Goal: Task Accomplishment & Management: Use online tool/utility

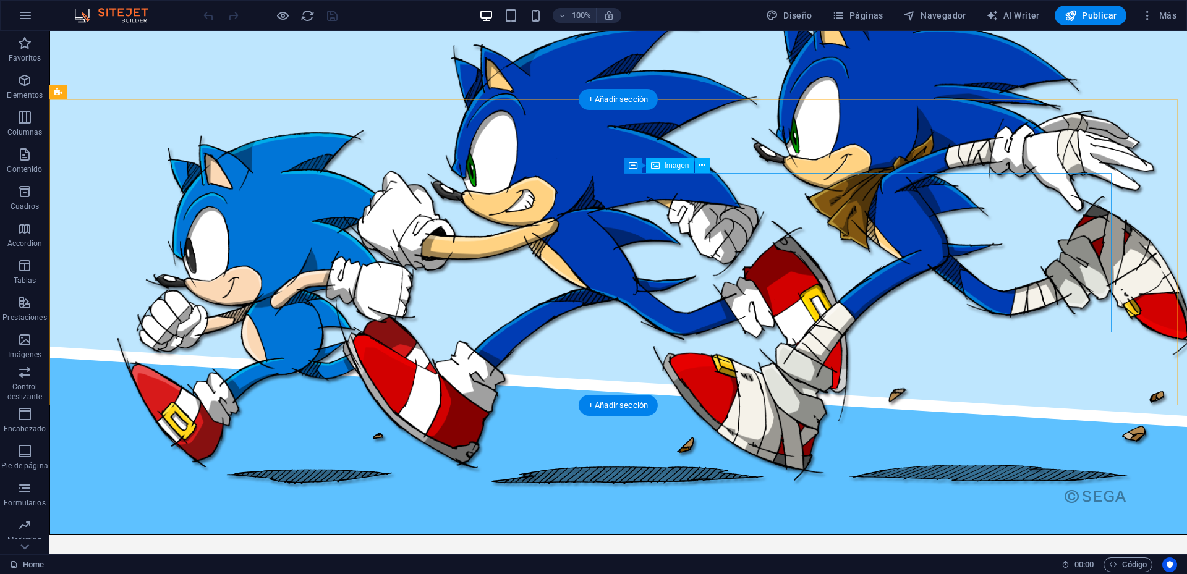
scroll to position [1497, 0]
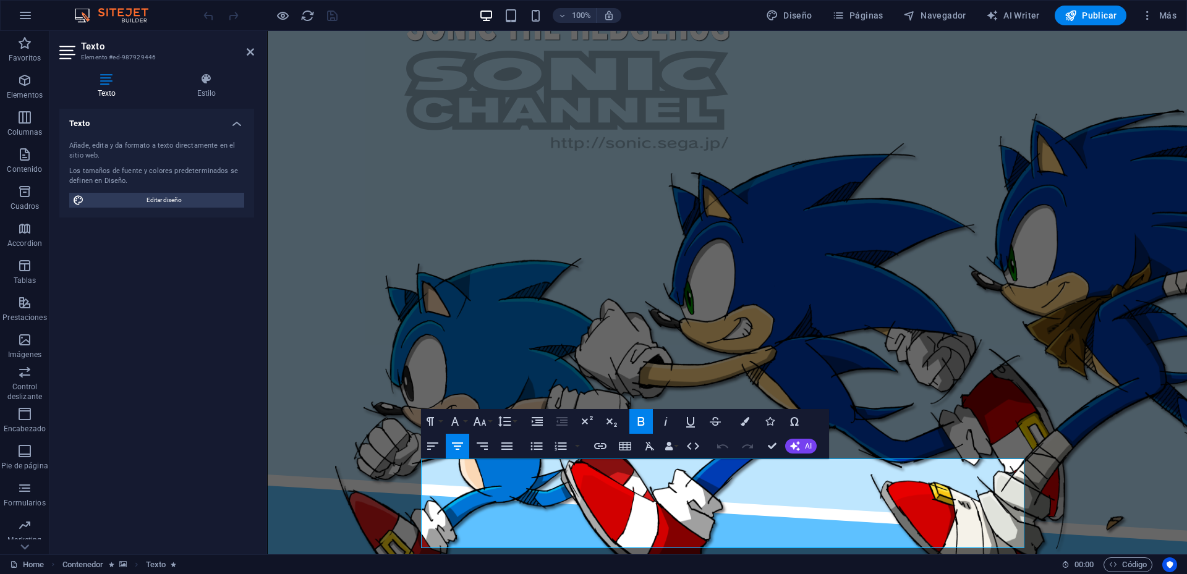
scroll to position [1608, 0]
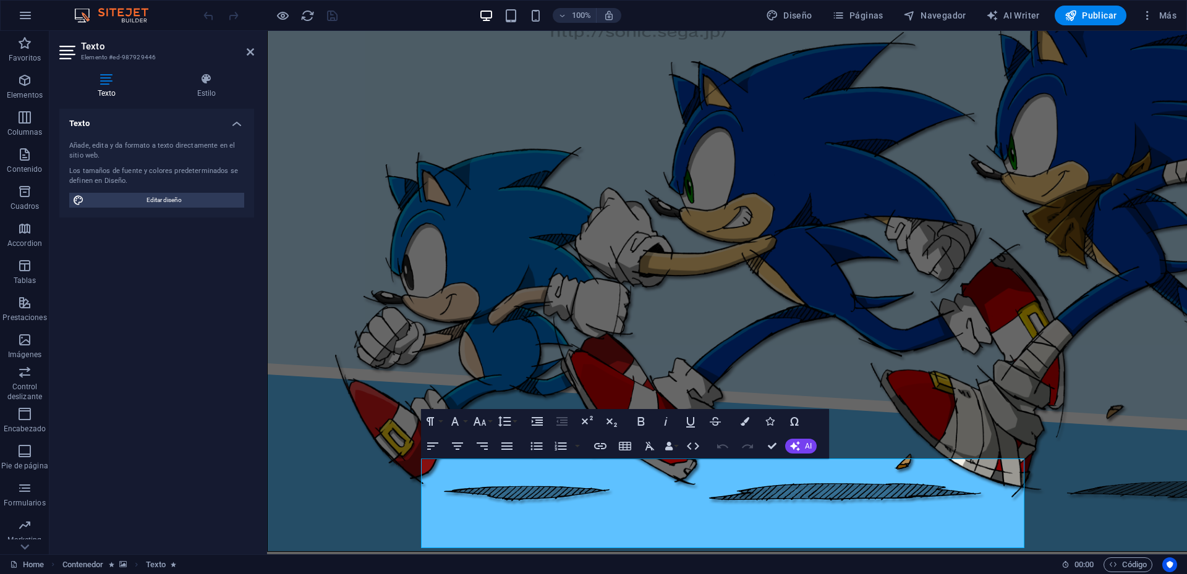
click at [211, 66] on div "Texto Estilo Texto Añade, edita y da formato a texto directamente en el sitio w…" at bounding box center [156, 308] width 215 height 491
click at [211, 77] on icon at bounding box center [206, 79] width 95 height 12
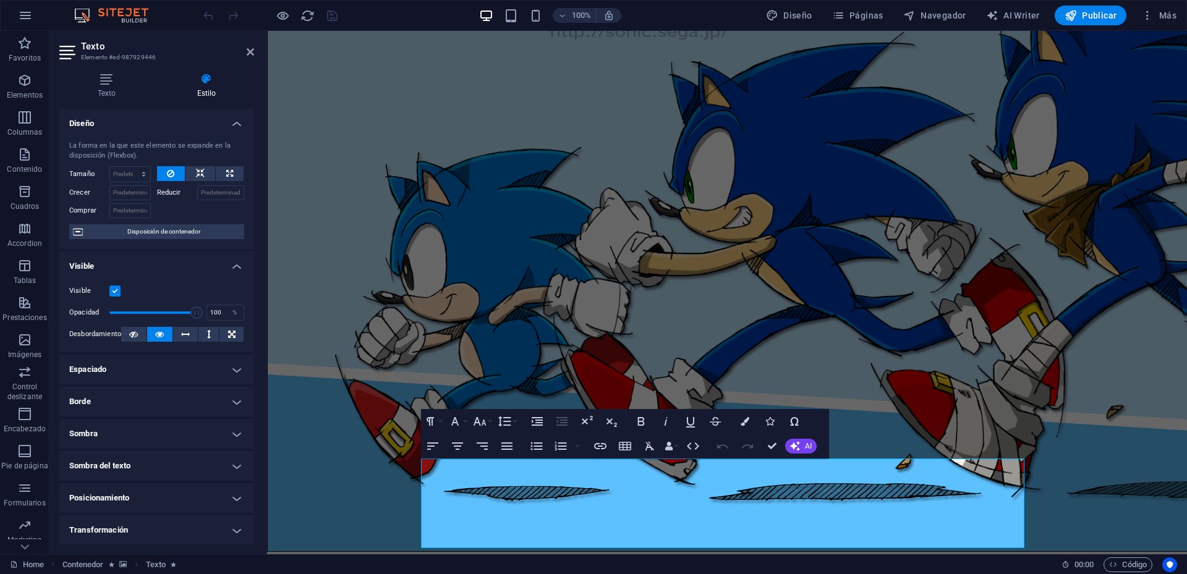
click at [236, 121] on h4 "Diseño" at bounding box center [156, 120] width 195 height 22
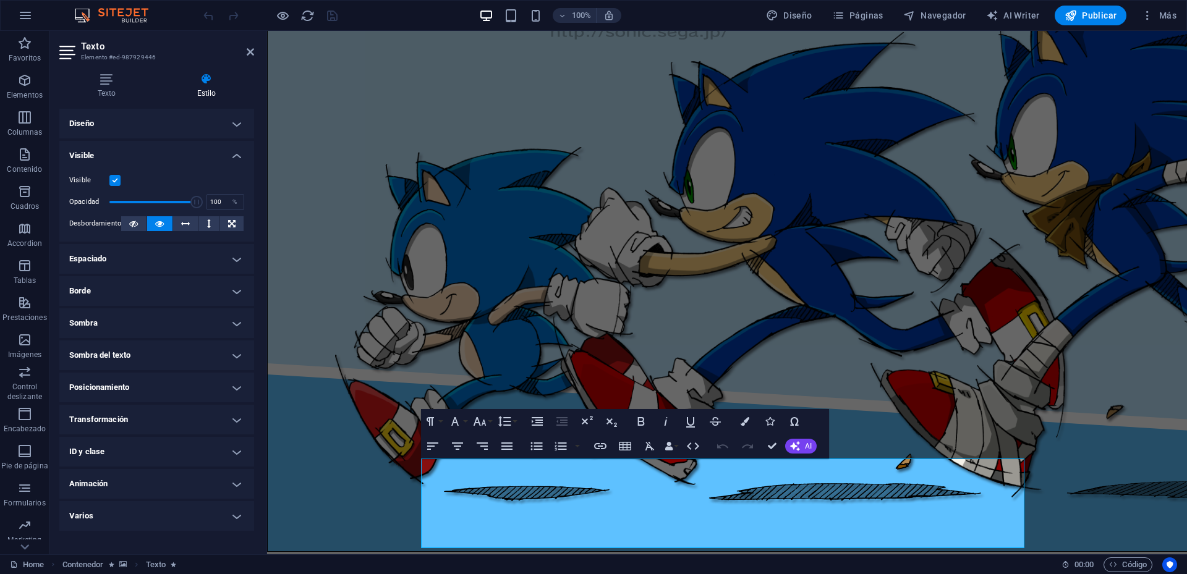
click at [236, 162] on h4 "Visible" at bounding box center [156, 152] width 195 height 22
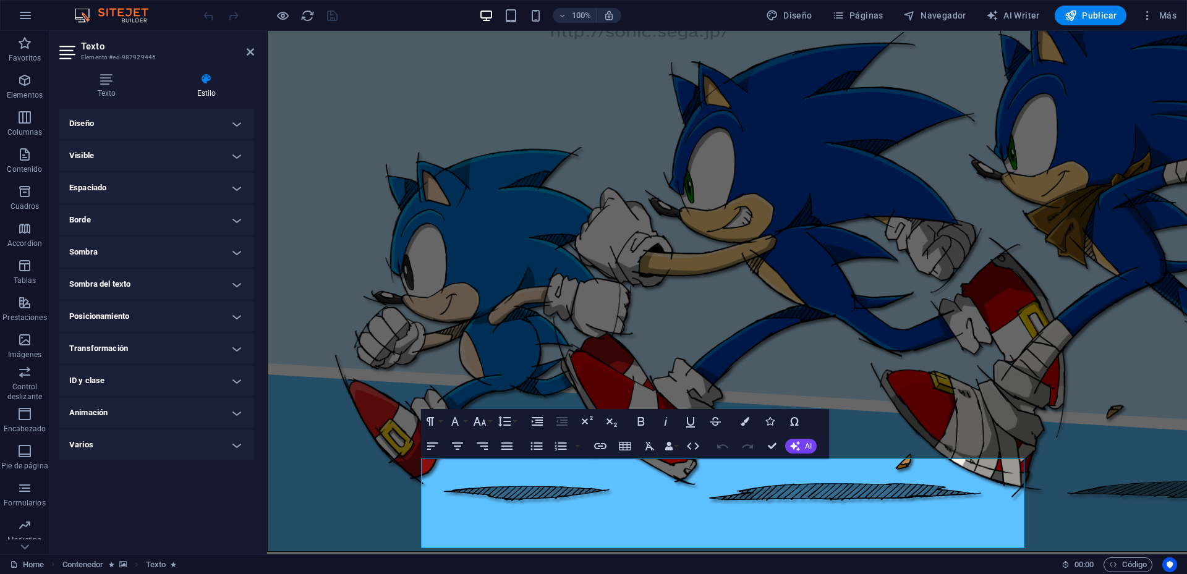
click at [245, 417] on h4 "Animación" at bounding box center [156, 413] width 195 height 30
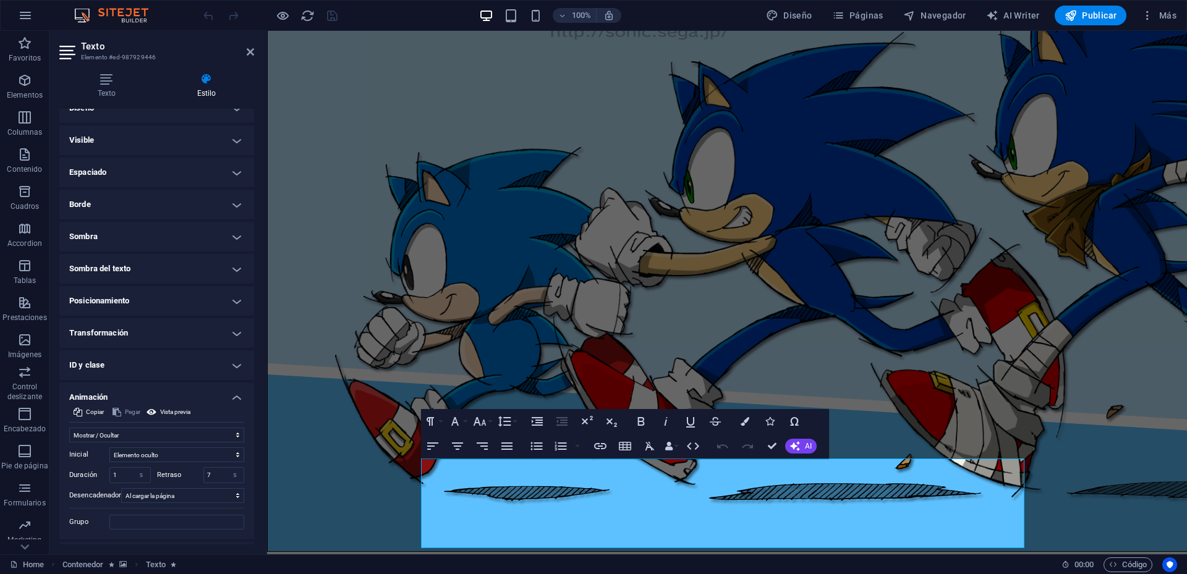
scroll to position [43, 0]
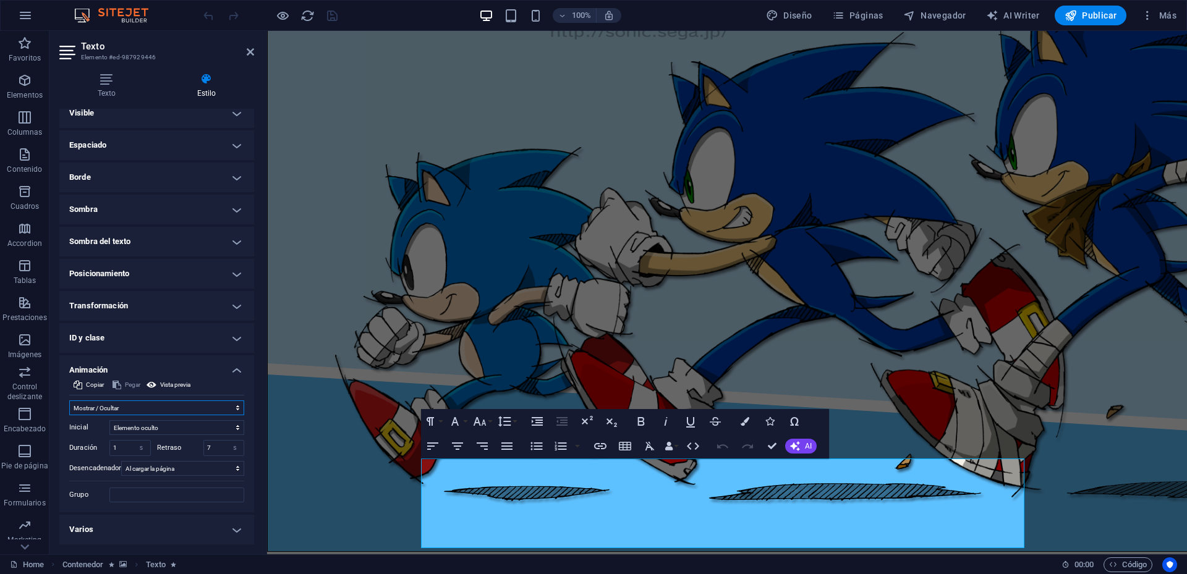
click at [226, 406] on select "No animar Mostrar / Ocultar Subir/bajar Acercar/alejar Deslizar de izquierda a …" at bounding box center [156, 408] width 175 height 15
select select "none"
click at [69, 415] on select "No animar Mostrar / Ocultar Subir/bajar Acercar/alejar Deslizar de izquierda a …" at bounding box center [156, 408] width 175 height 15
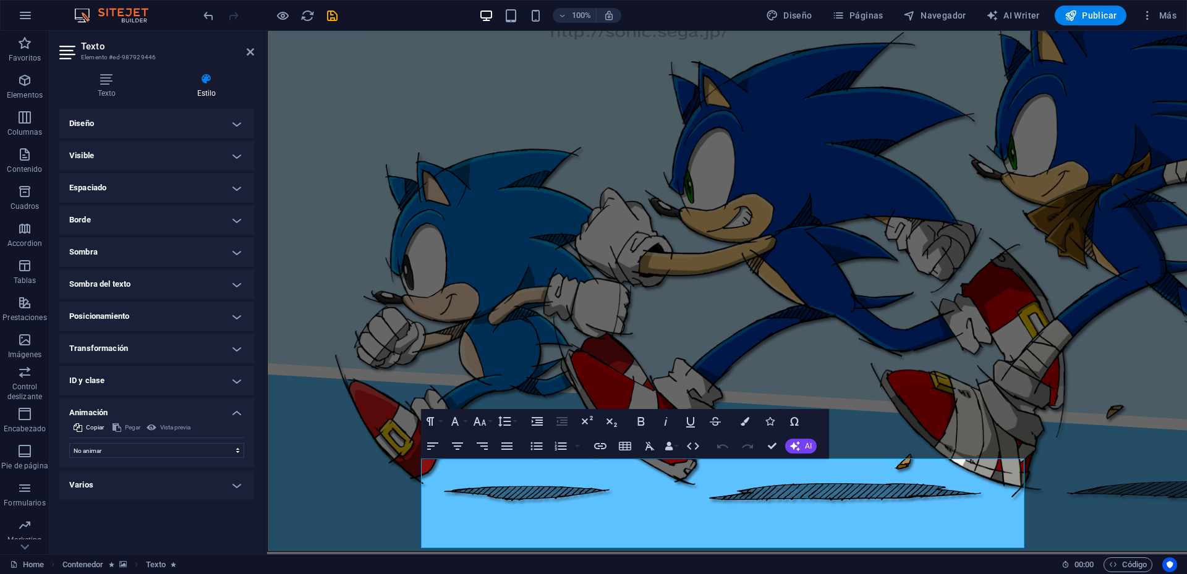
click at [245, 51] on h2 "Texto" at bounding box center [167, 46] width 173 height 11
drag, startPoint x: 249, startPoint y: 51, endPoint x: 189, endPoint y: 279, distance: 236.0
click at [249, 51] on icon at bounding box center [250, 52] width 7 height 10
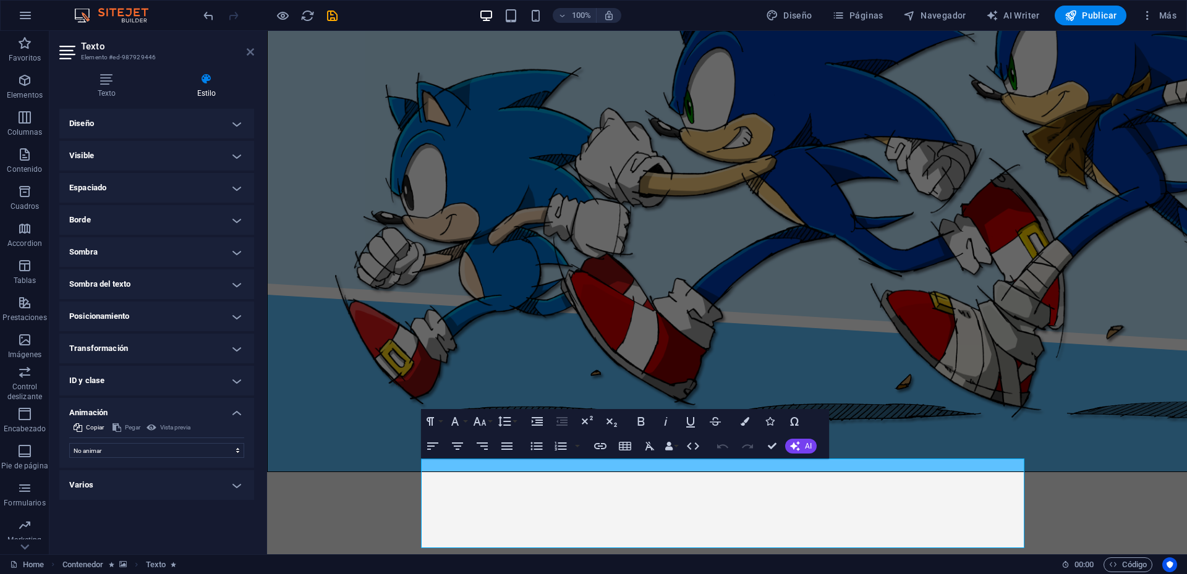
scroll to position [1496, 0]
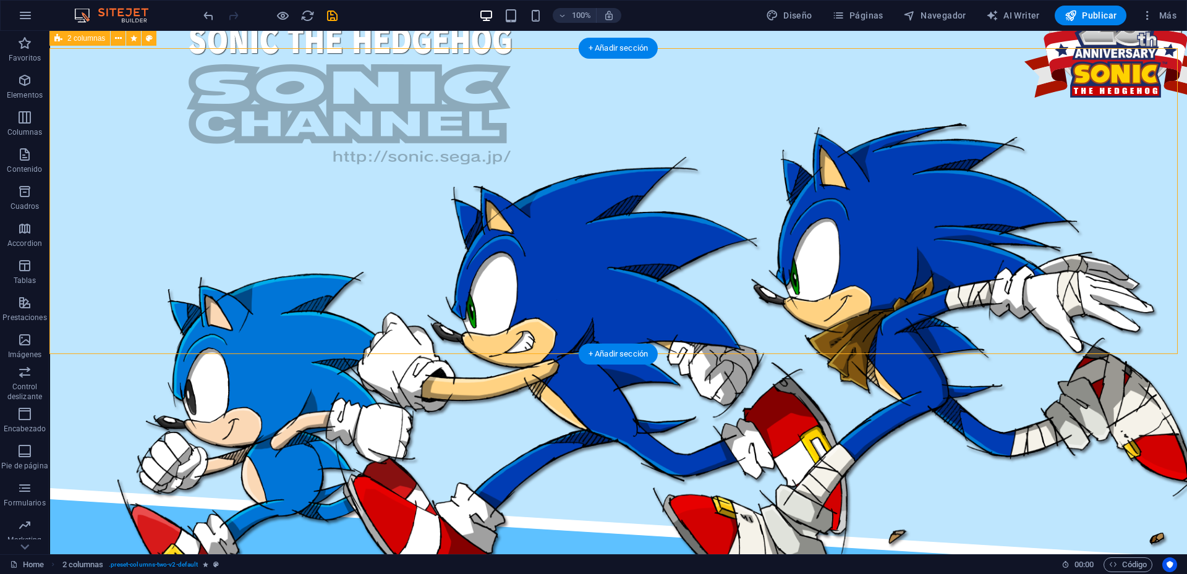
scroll to position [1311, 0]
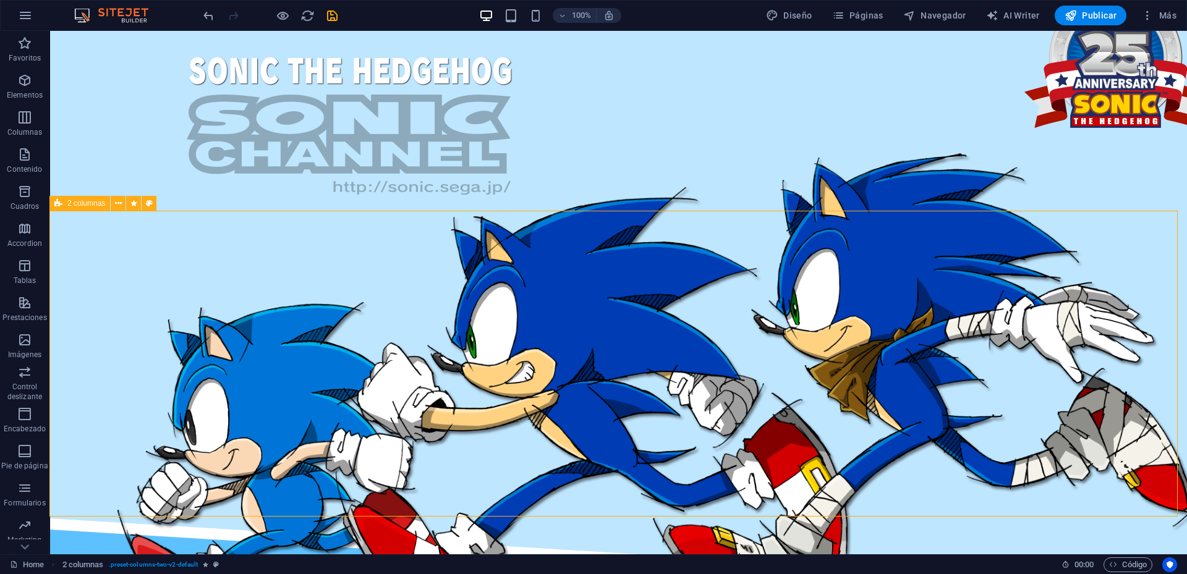
click at [73, 203] on span "2 columnas" at bounding box center [86, 203] width 38 height 7
select select "%"
select select "rem"
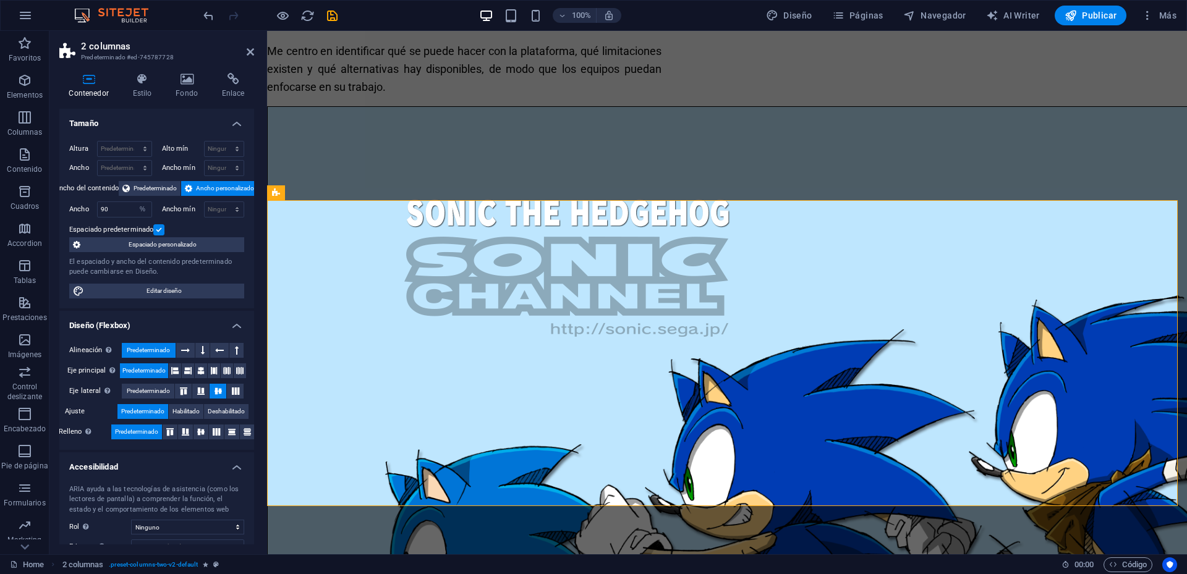
scroll to position [1433, 0]
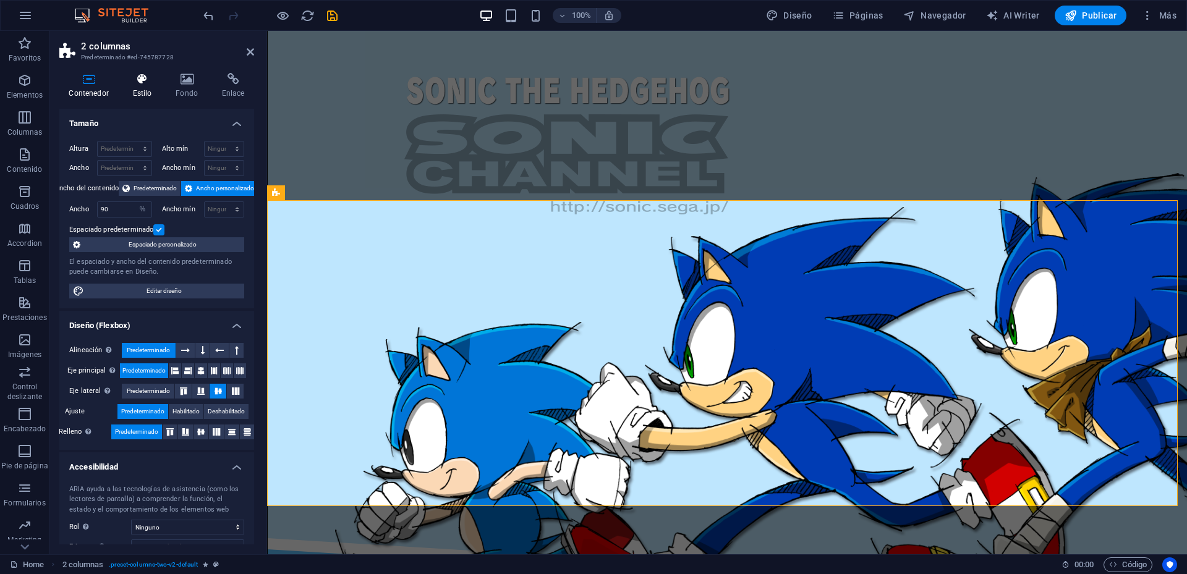
click at [158, 88] on h4 "Estilo" at bounding box center [144, 86] width 43 height 26
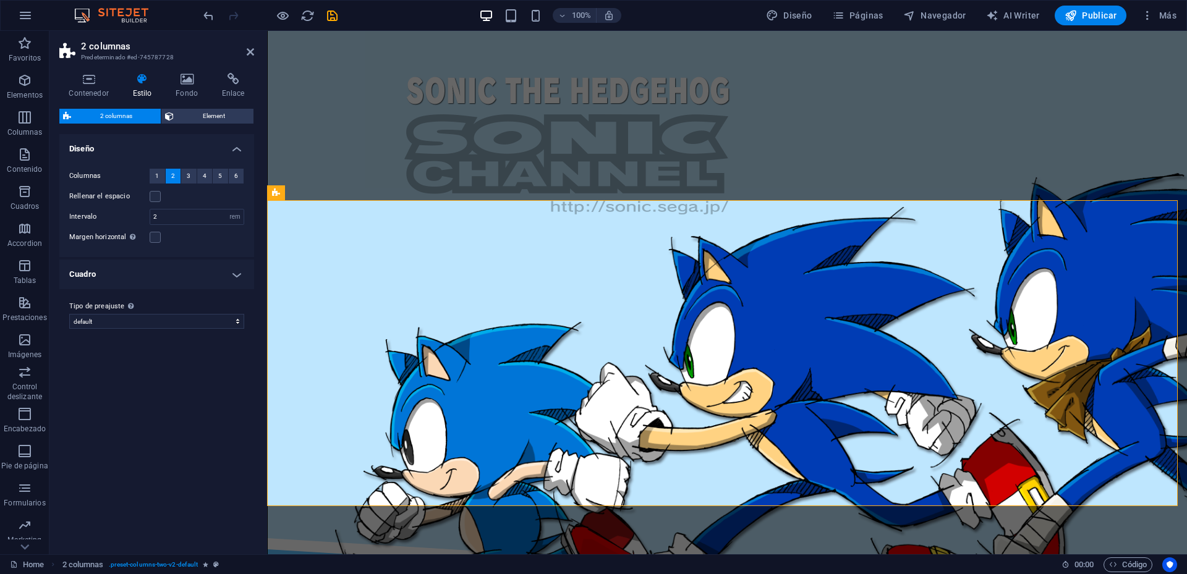
click at [211, 104] on div "Contenedor Estilo Fondo Enlace Tamaño Altura Predeterminado px rem % vh vw Alto…" at bounding box center [156, 309] width 195 height 472
click at [213, 111] on span "Element" at bounding box center [213, 116] width 72 height 15
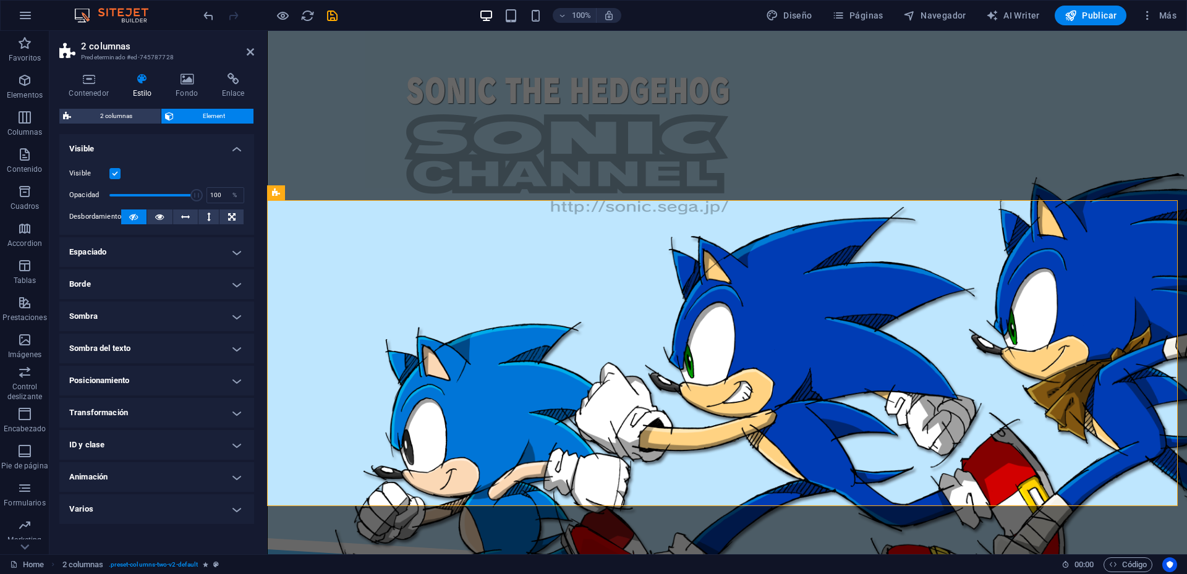
click at [234, 154] on h4 "Visible" at bounding box center [156, 145] width 195 height 22
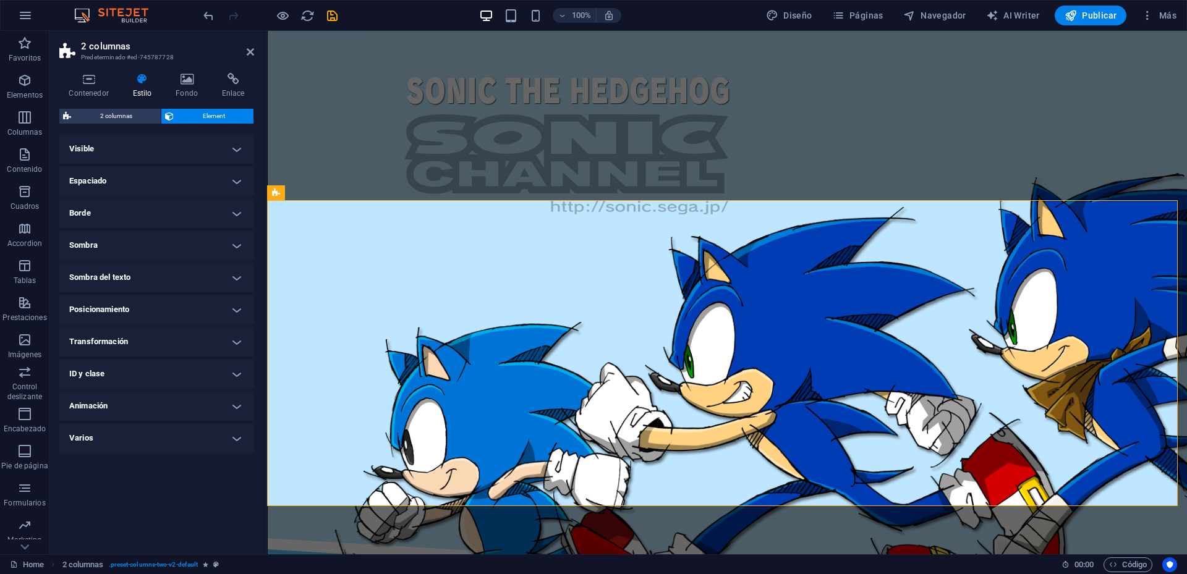
click at [237, 404] on h4 "Animación" at bounding box center [156, 406] width 195 height 30
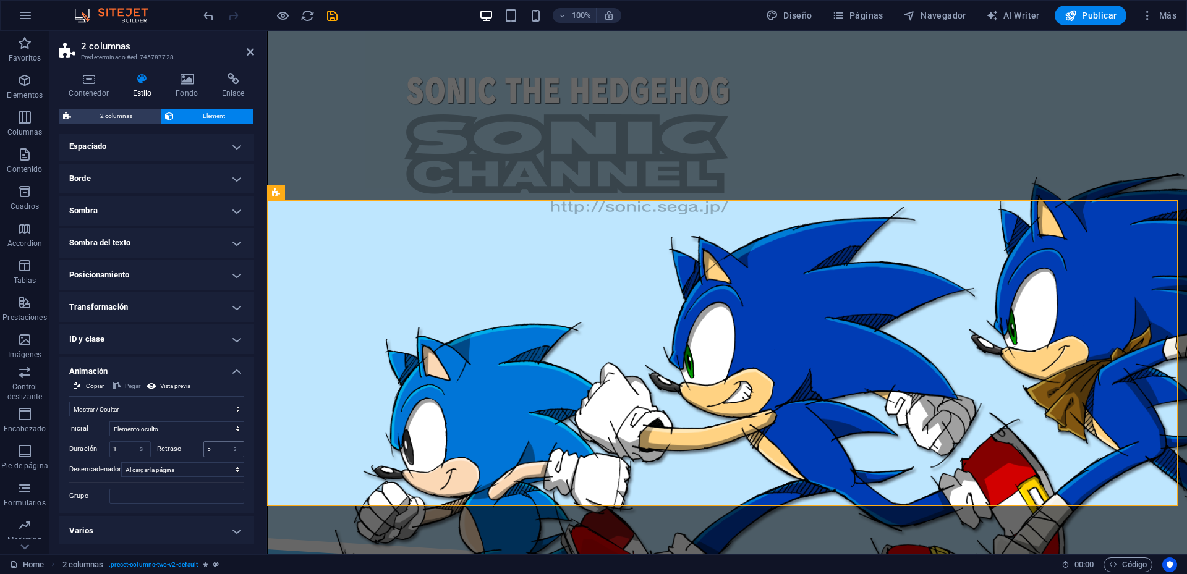
scroll to position [36, 0]
click at [247, 52] on icon at bounding box center [250, 52] width 7 height 10
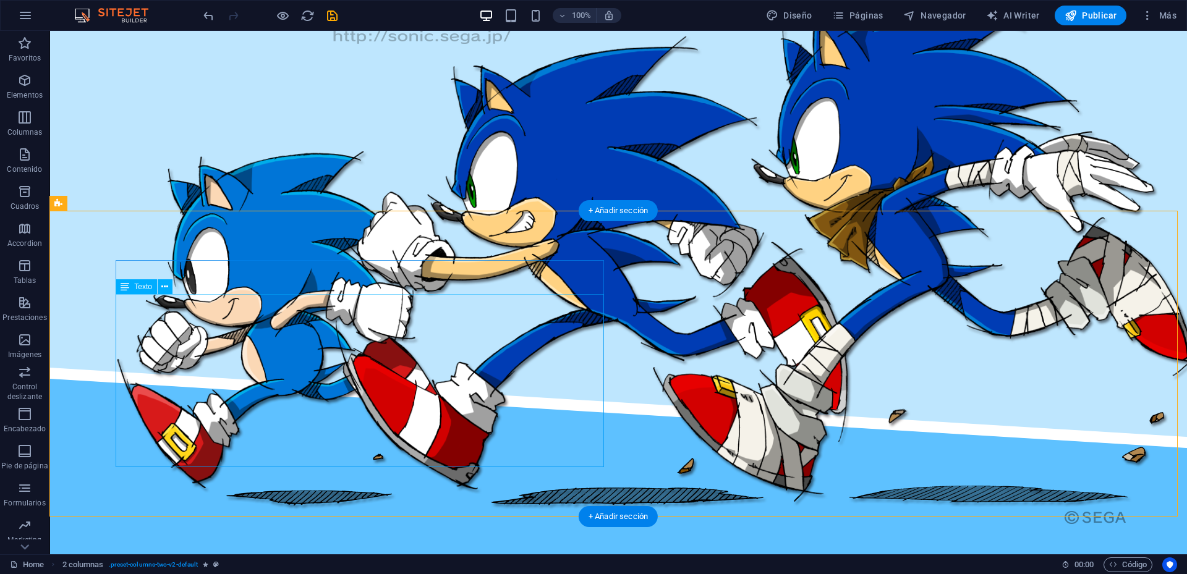
scroll to position [1497, 0]
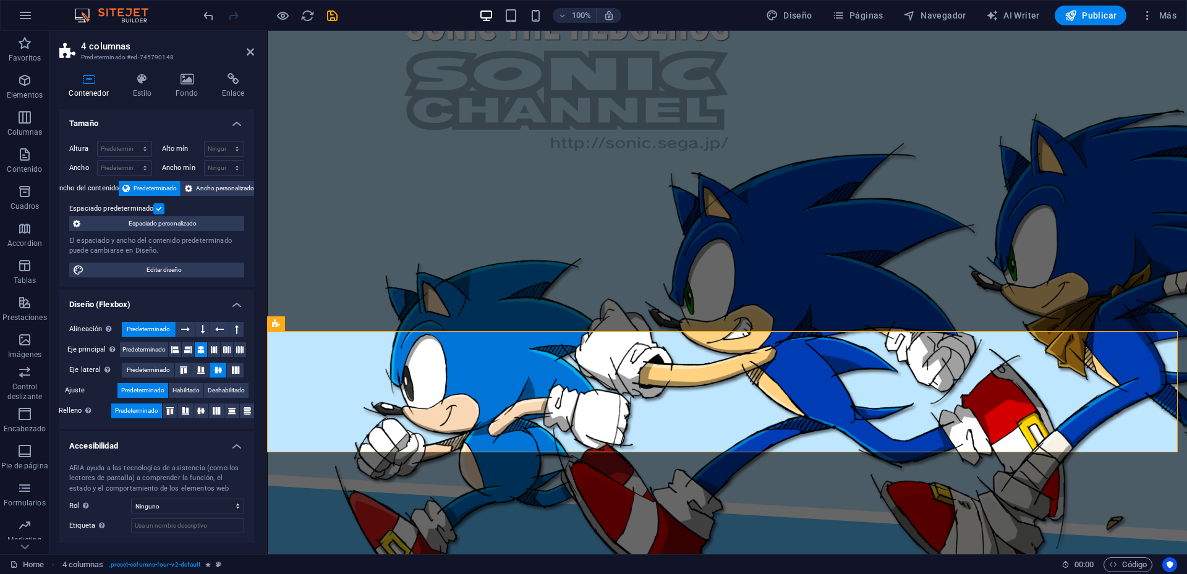
scroll to position [1608, 0]
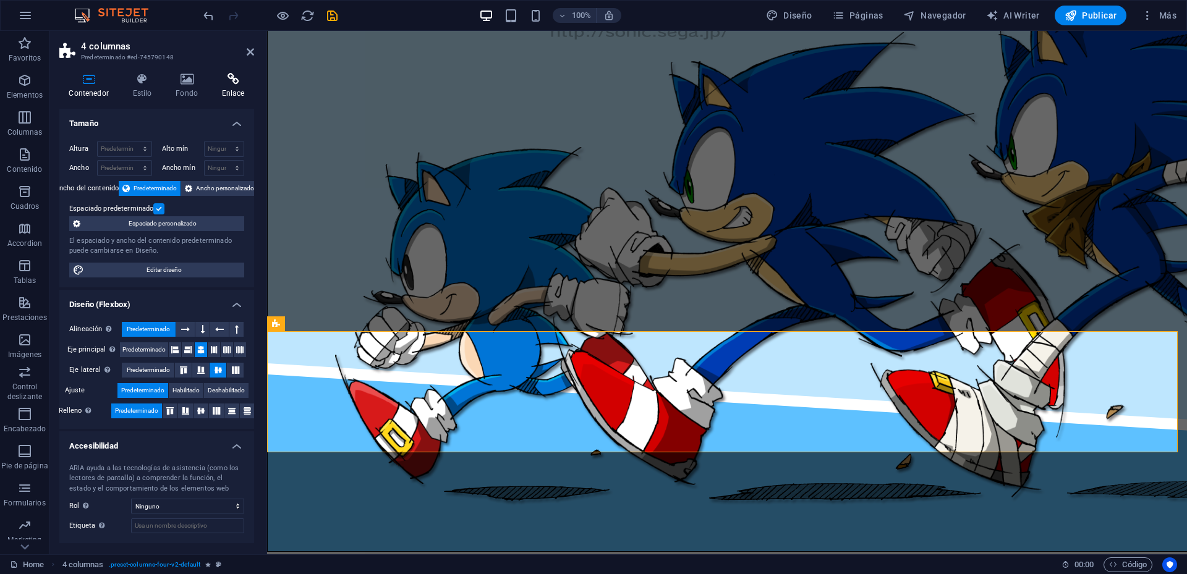
click at [231, 87] on h4 "Enlace" at bounding box center [233, 86] width 42 height 26
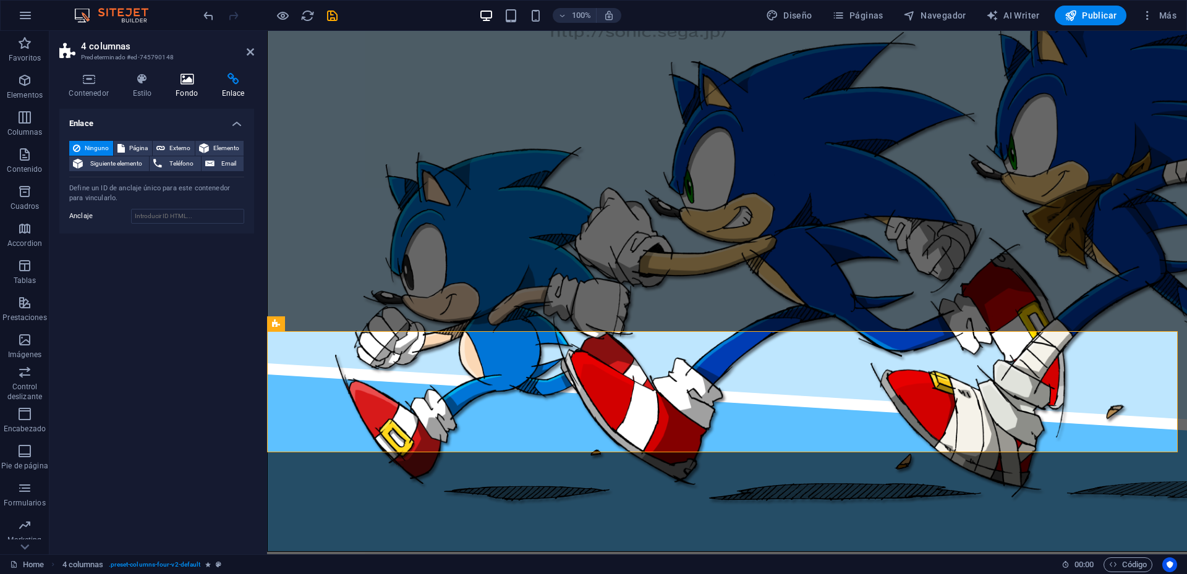
click at [197, 89] on h4 "Fondo" at bounding box center [189, 86] width 46 height 26
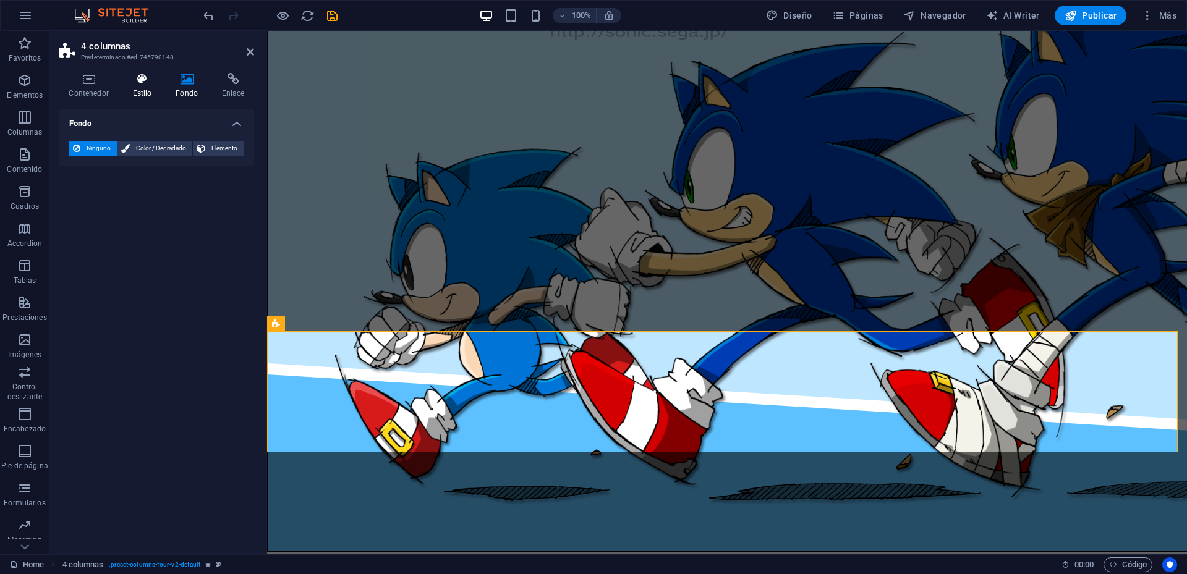
click at [138, 90] on h4 "Estilo" at bounding box center [144, 86] width 43 height 26
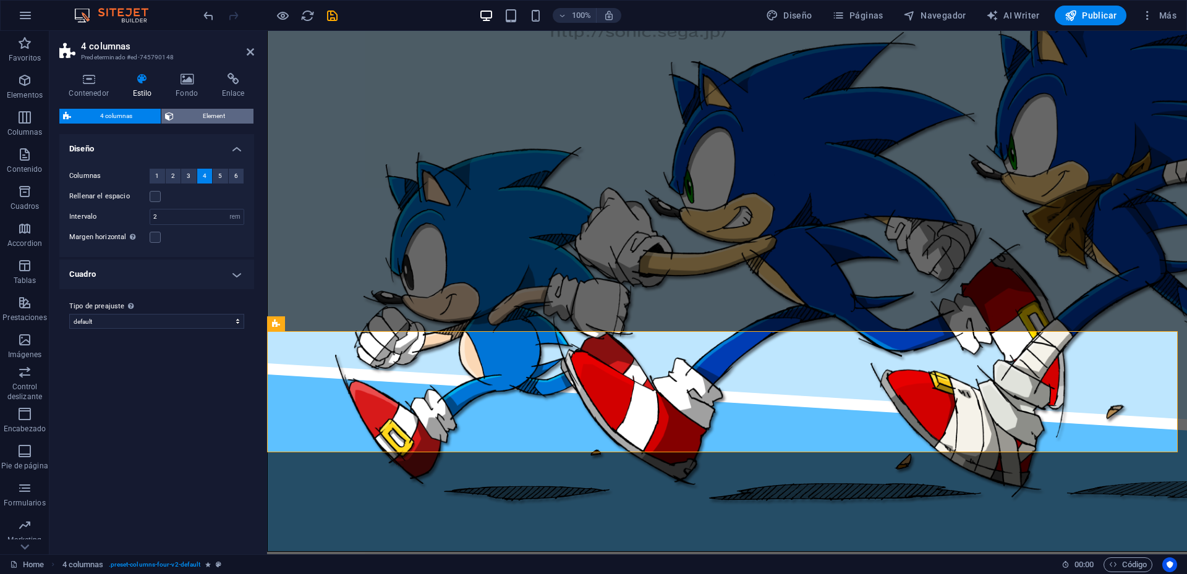
click at [231, 113] on span "Element" at bounding box center [213, 116] width 72 height 15
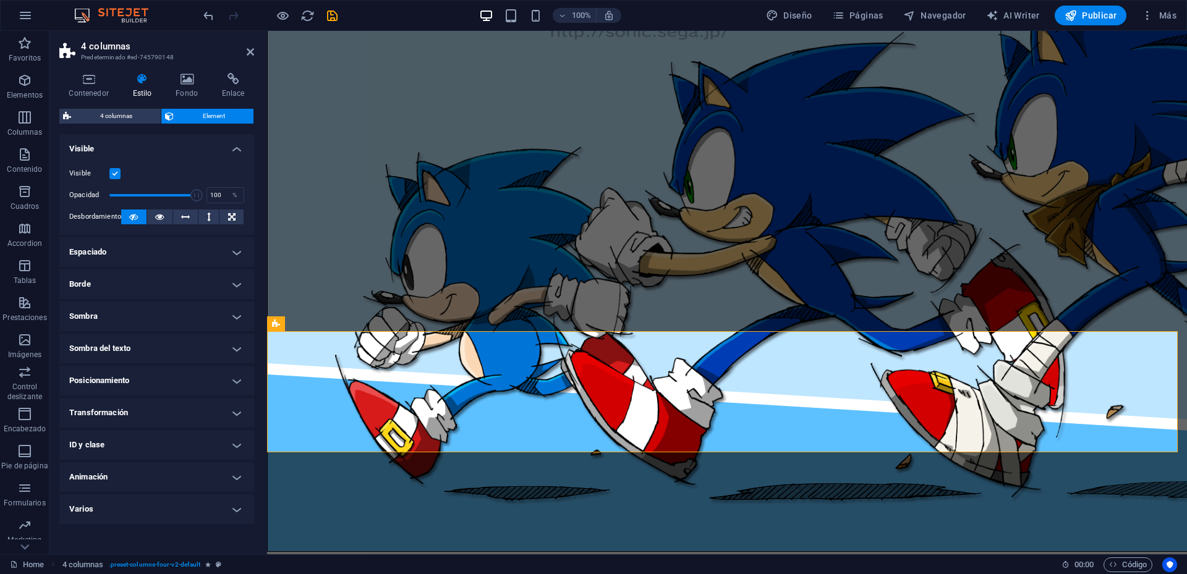
click at [234, 482] on h4 "Animación" at bounding box center [156, 477] width 195 height 30
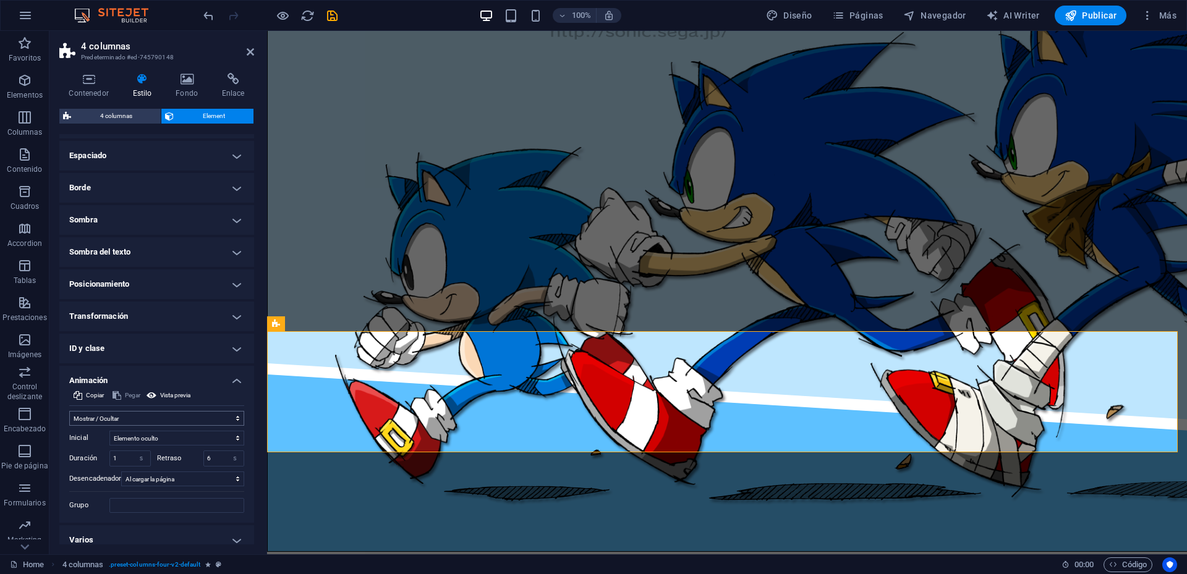
scroll to position [107, 0]
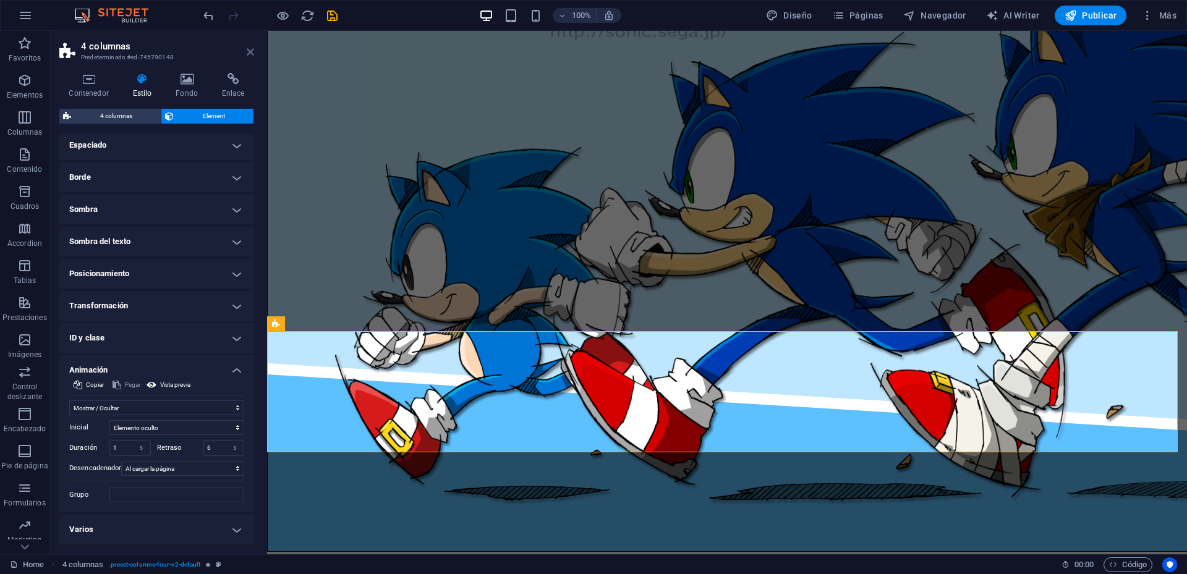
click at [251, 50] on icon at bounding box center [250, 52] width 7 height 10
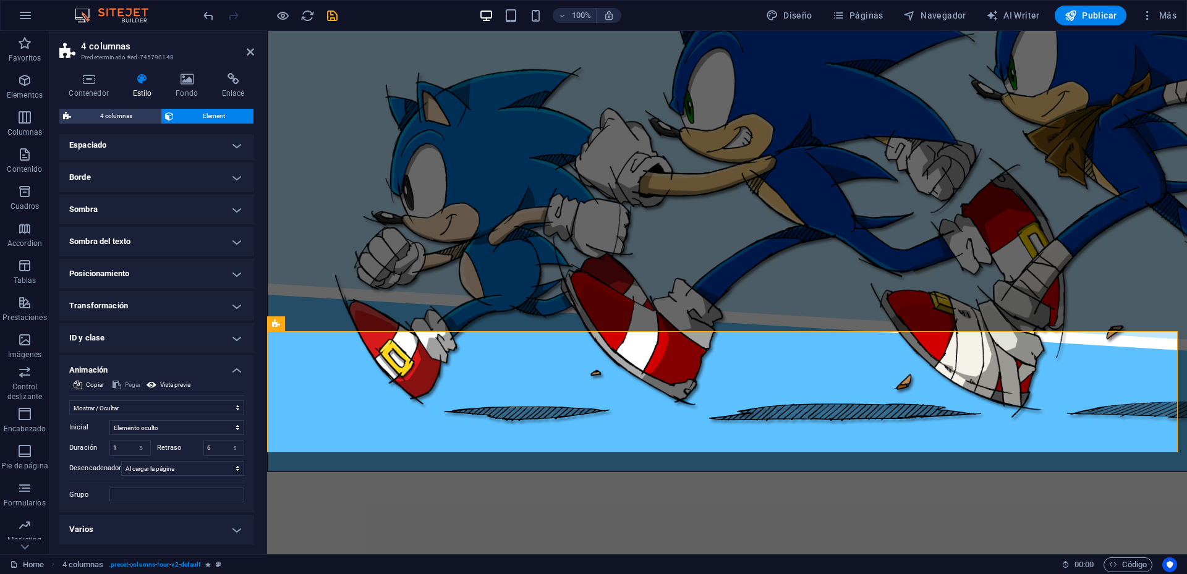
scroll to position [1497, 0]
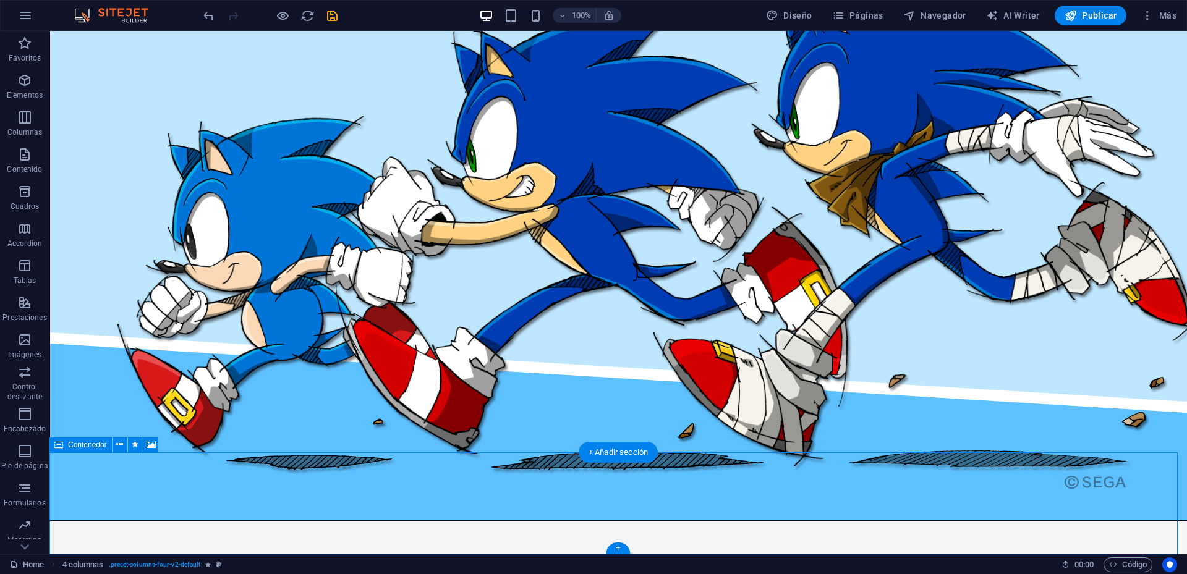
select select "fade"
select select "s"
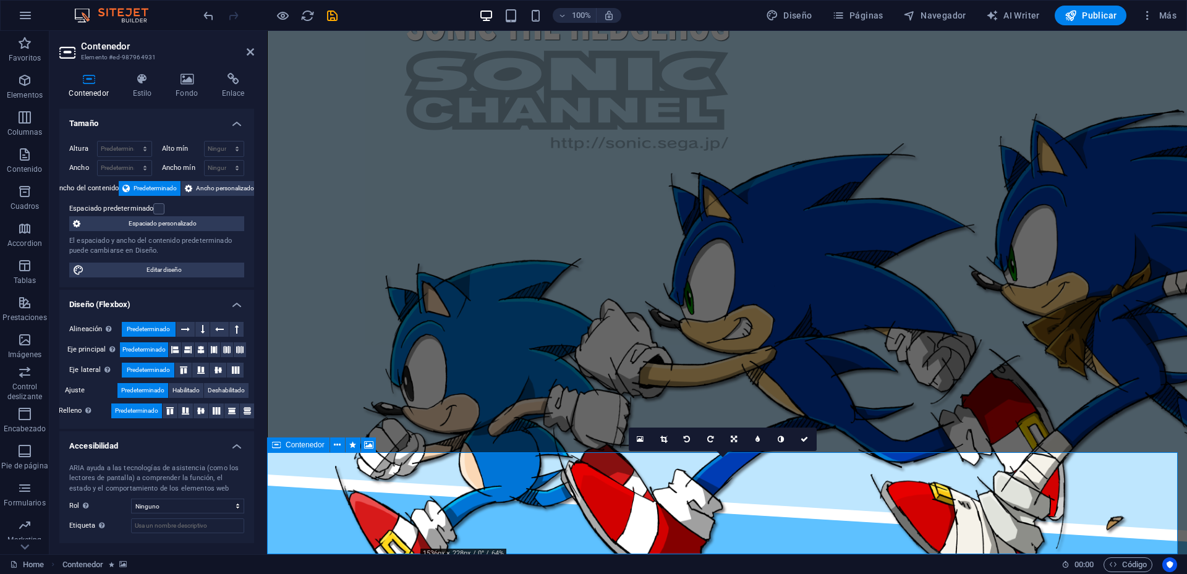
scroll to position [1608, 0]
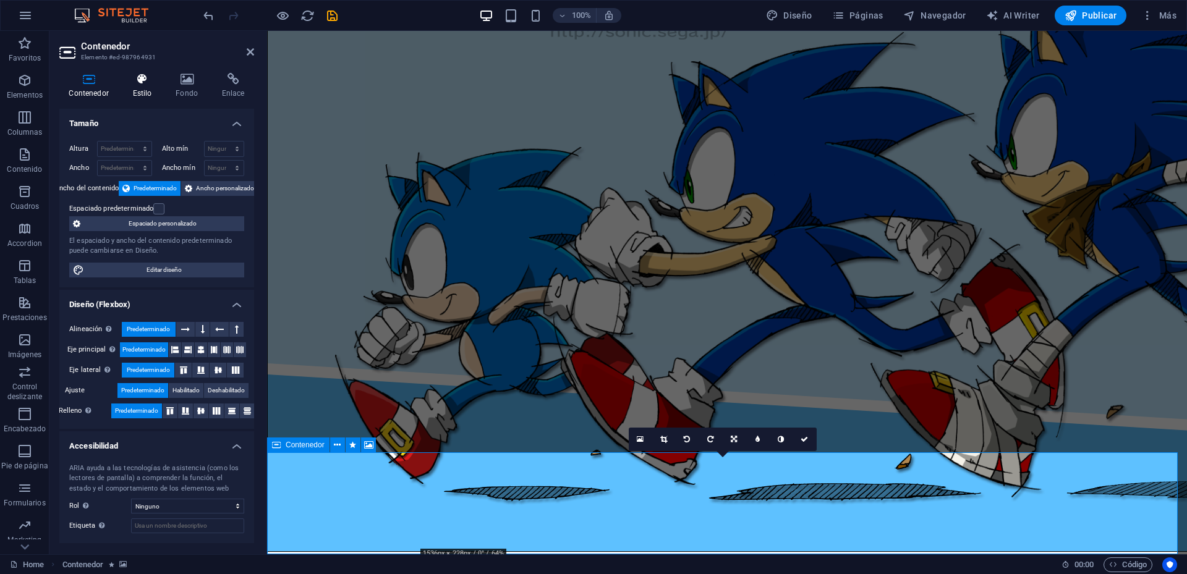
click at [144, 91] on h4 "Estilo" at bounding box center [144, 86] width 43 height 26
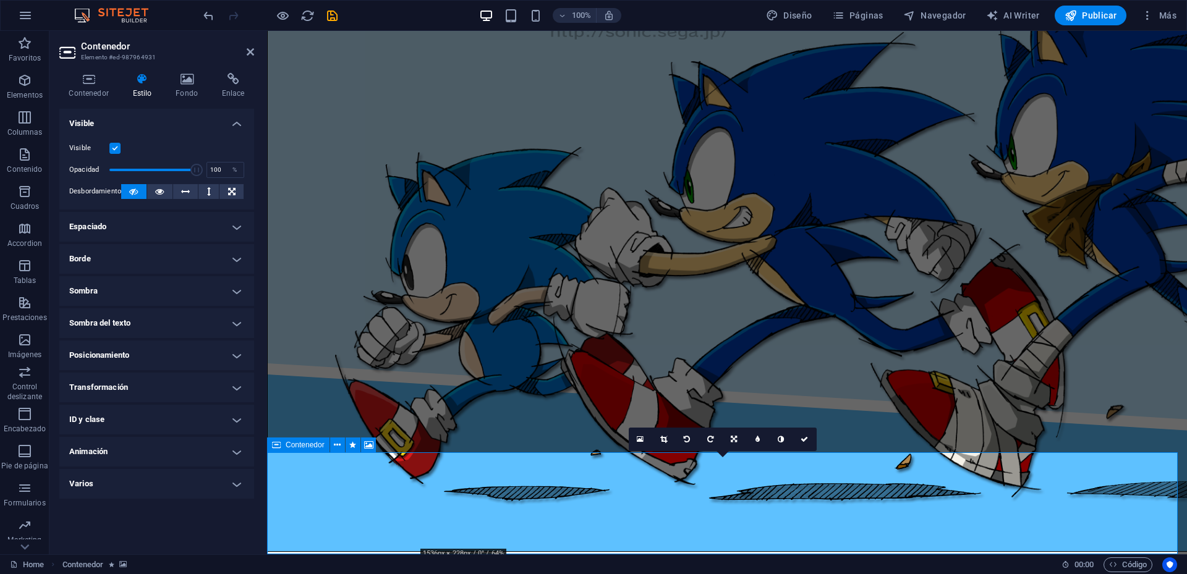
click at [238, 453] on h4 "Animación" at bounding box center [156, 452] width 195 height 30
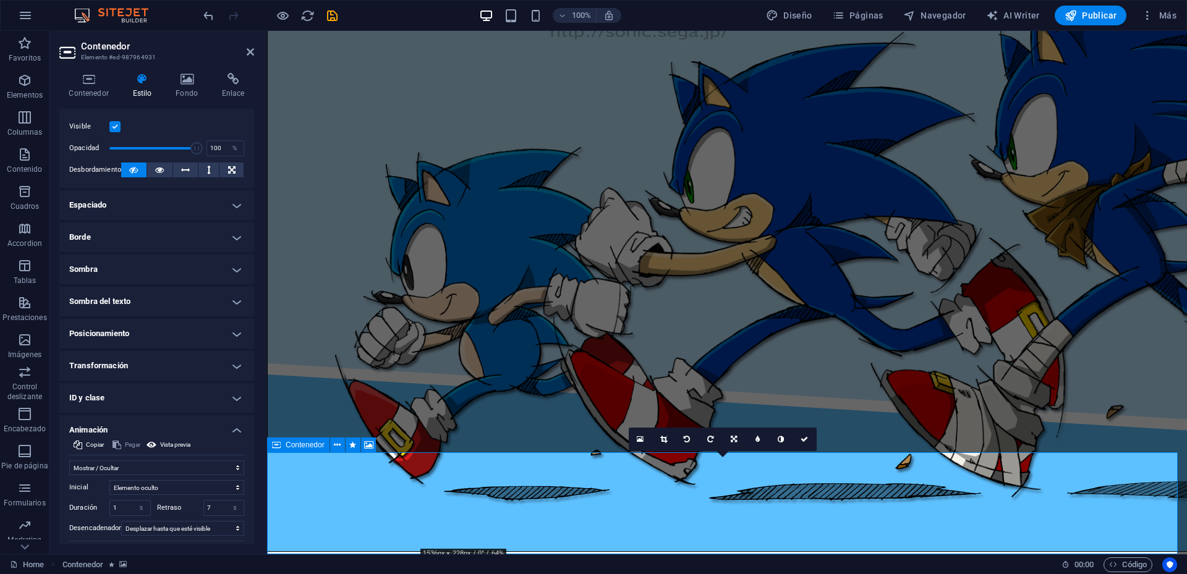
scroll to position [82, 0]
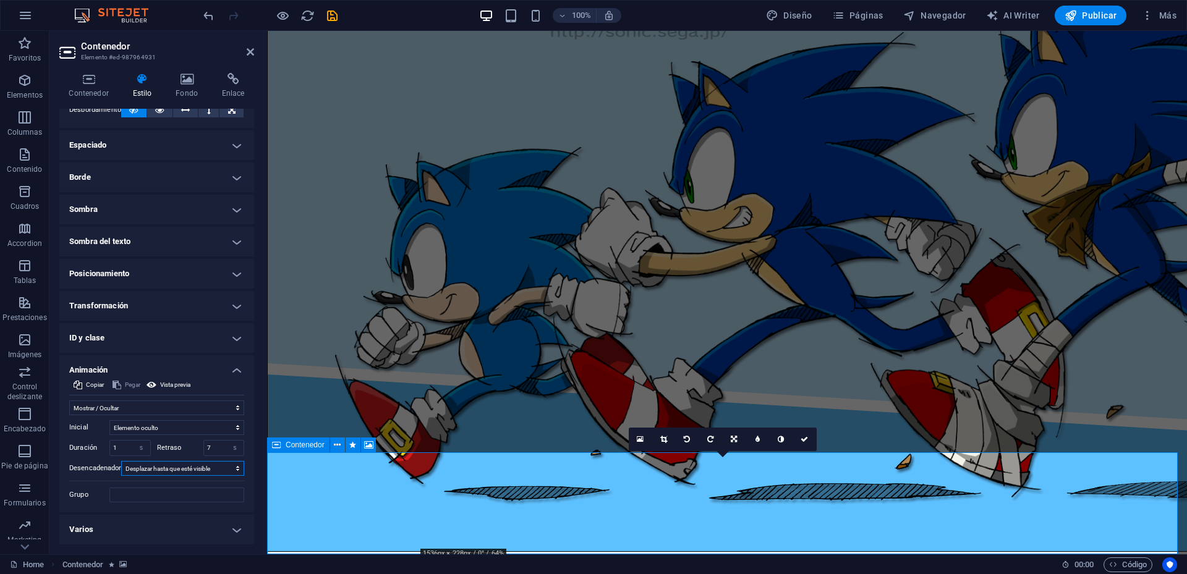
click at [184, 472] on select "Ningún desencadenador automático Al cargar la página Desplazar hasta que esté v…" at bounding box center [182, 468] width 123 height 15
select select "onload"
click at [121, 461] on select "Ningún desencadenador automático Al cargar la página Desplazar hasta que esté v…" at bounding box center [182, 468] width 123 height 15
click at [251, 54] on icon at bounding box center [250, 52] width 7 height 10
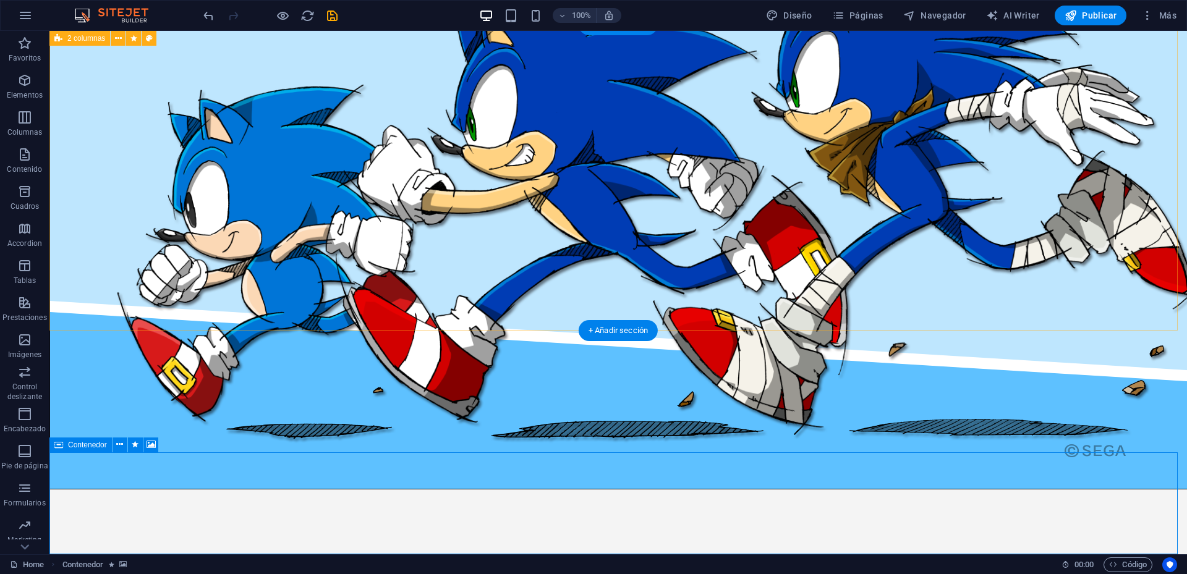
scroll to position [1497, 0]
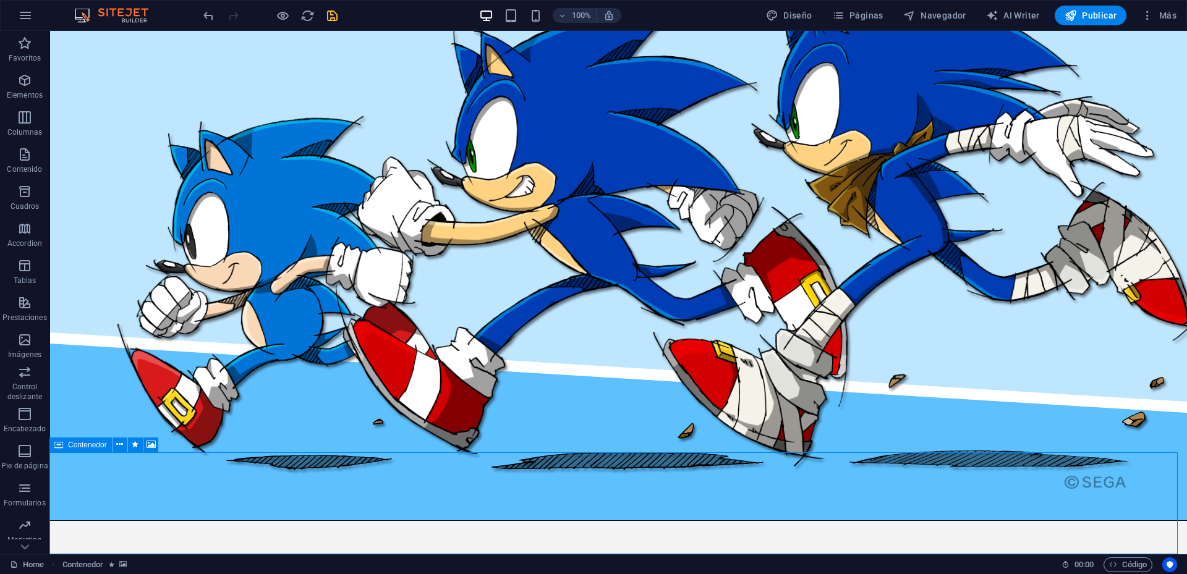
click at [334, 13] on icon "save" at bounding box center [332, 16] width 14 height 14
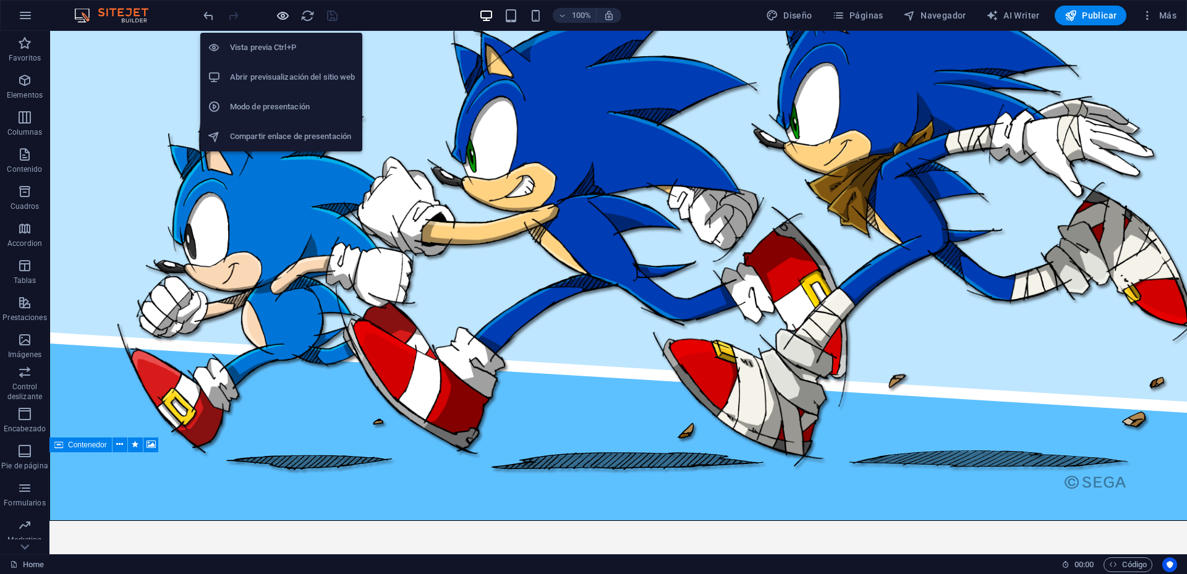
click at [278, 14] on icon "button" at bounding box center [283, 16] width 14 height 14
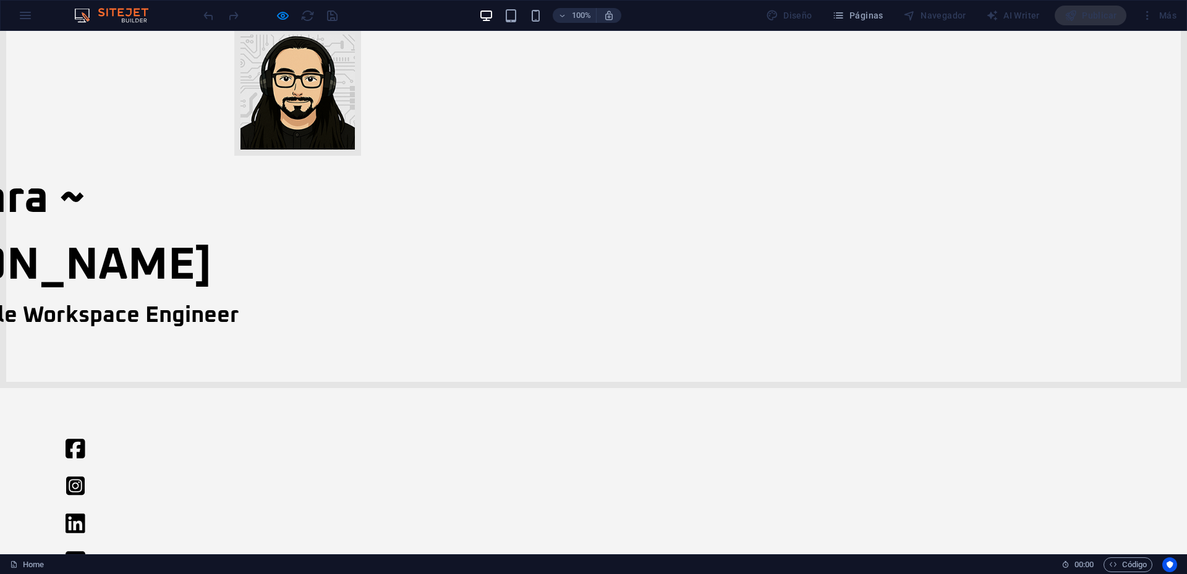
scroll to position [0, 0]
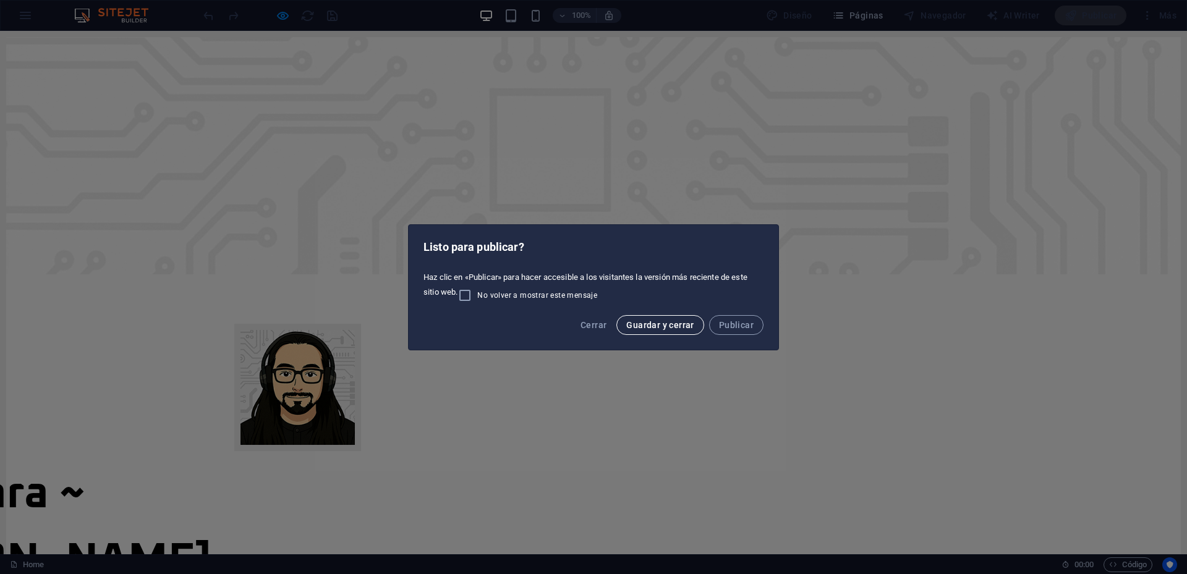
click at [658, 320] on span "Guardar y cerrar" at bounding box center [659, 325] width 67 height 10
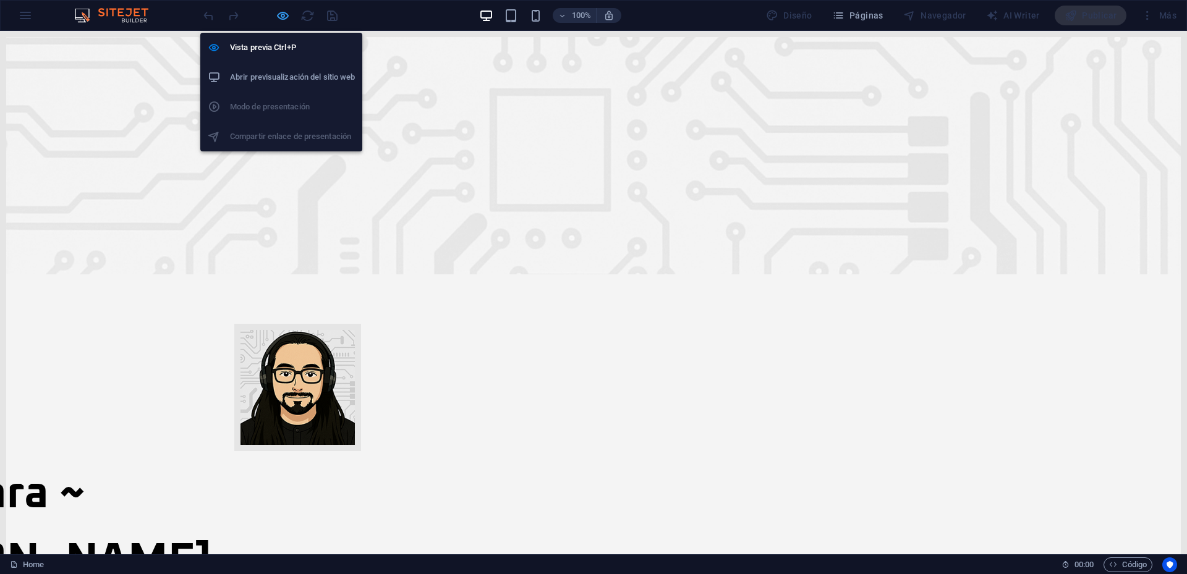
click at [279, 18] on icon "button" at bounding box center [283, 16] width 14 height 14
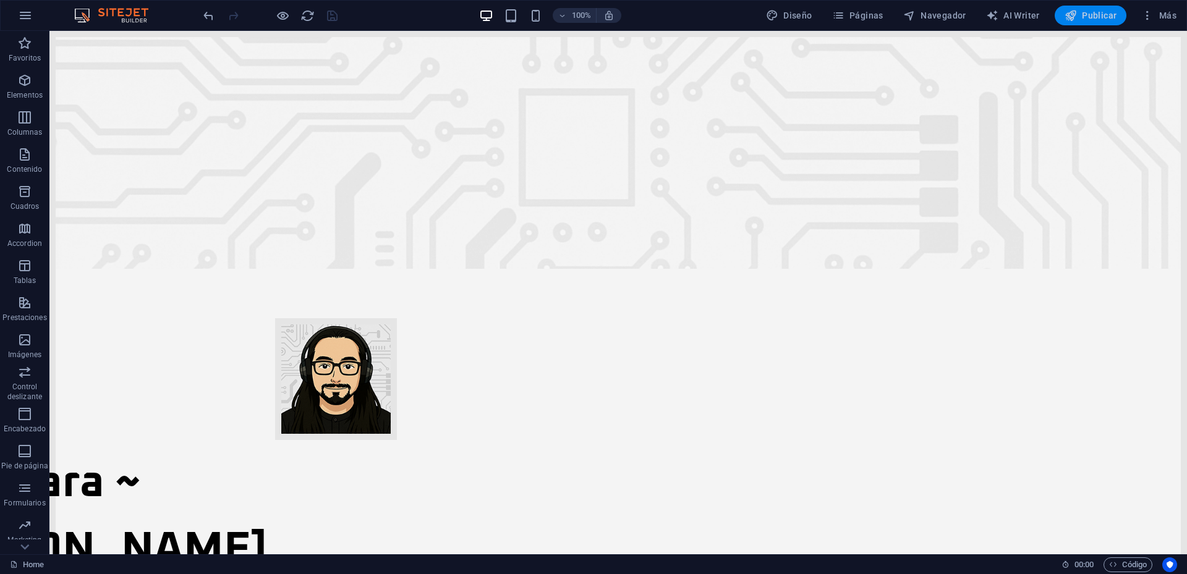
click at [1100, 21] on span "Publicar" at bounding box center [1091, 15] width 53 height 12
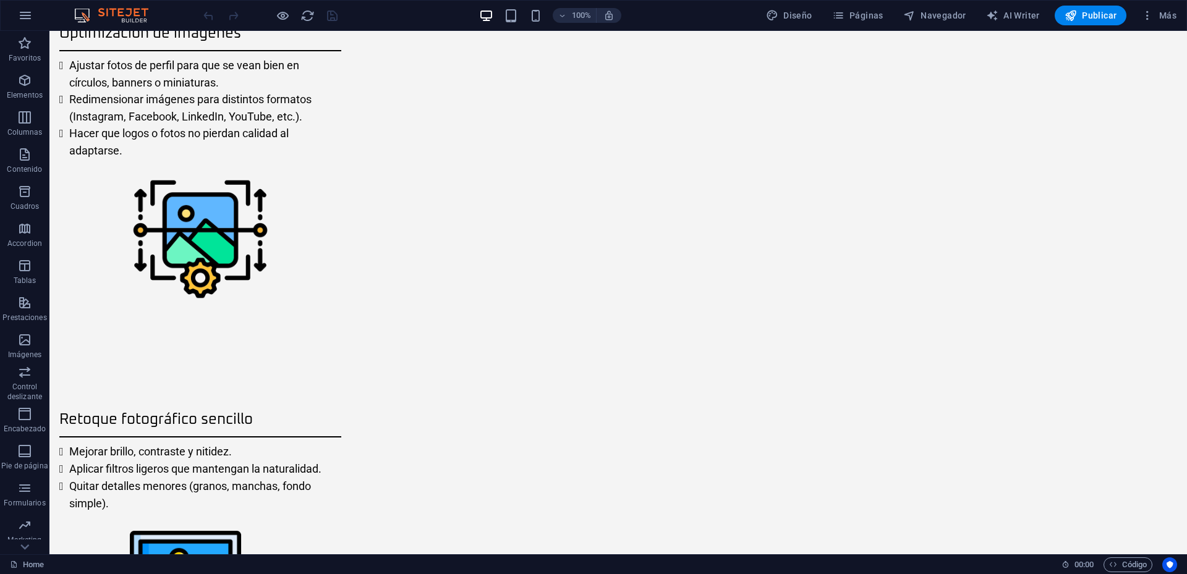
scroll to position [1422, 0]
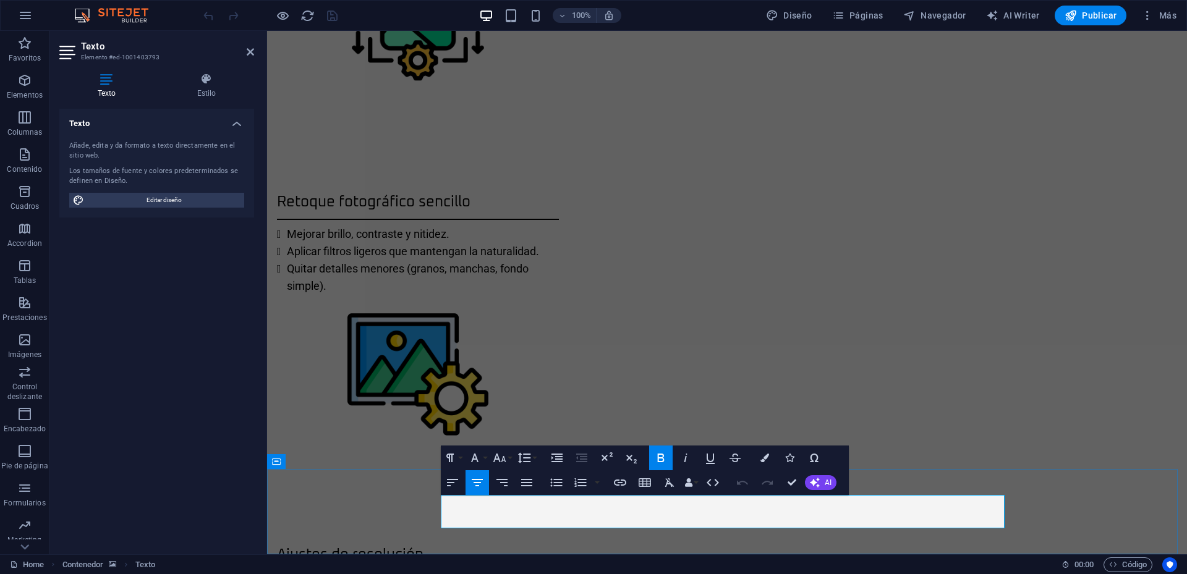
click at [253, 49] on icon at bounding box center [250, 52] width 7 height 10
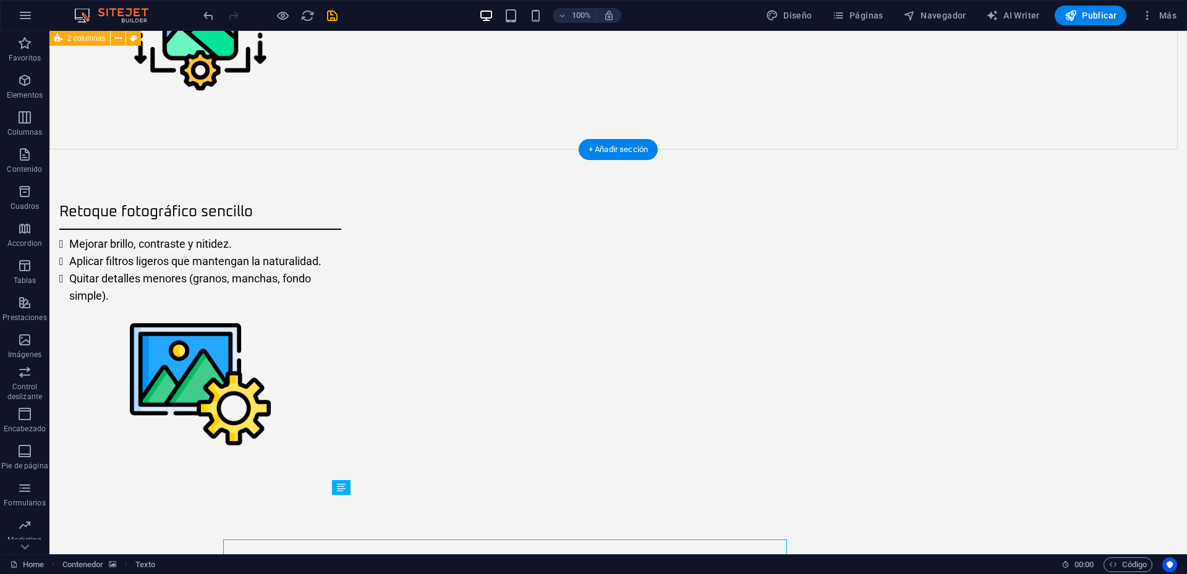
scroll to position [1422, 0]
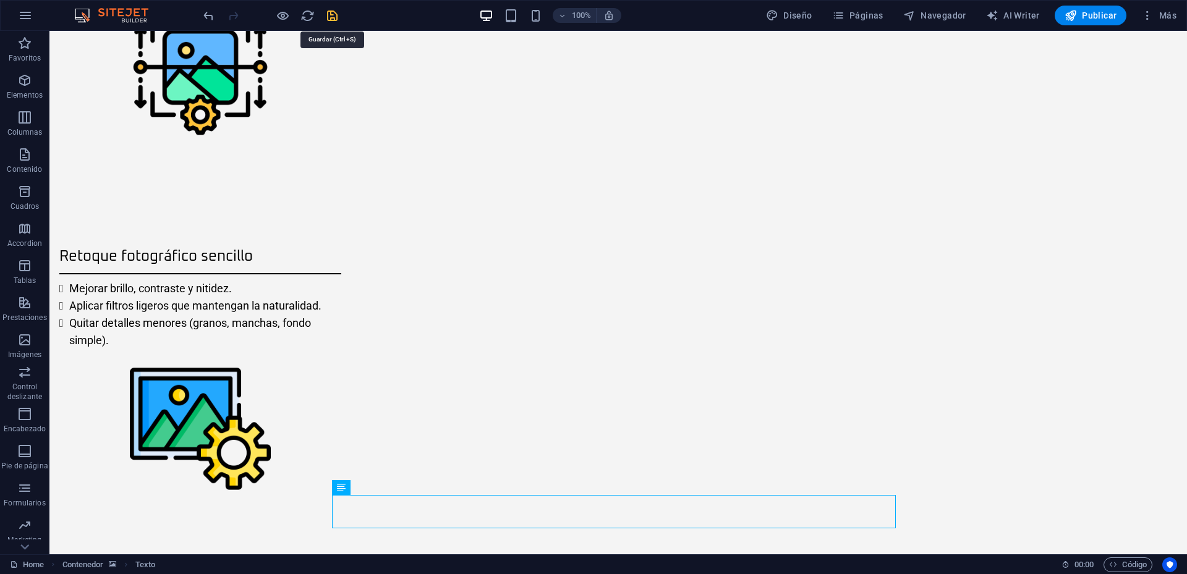
click at [334, 17] on icon "save" at bounding box center [332, 16] width 14 height 14
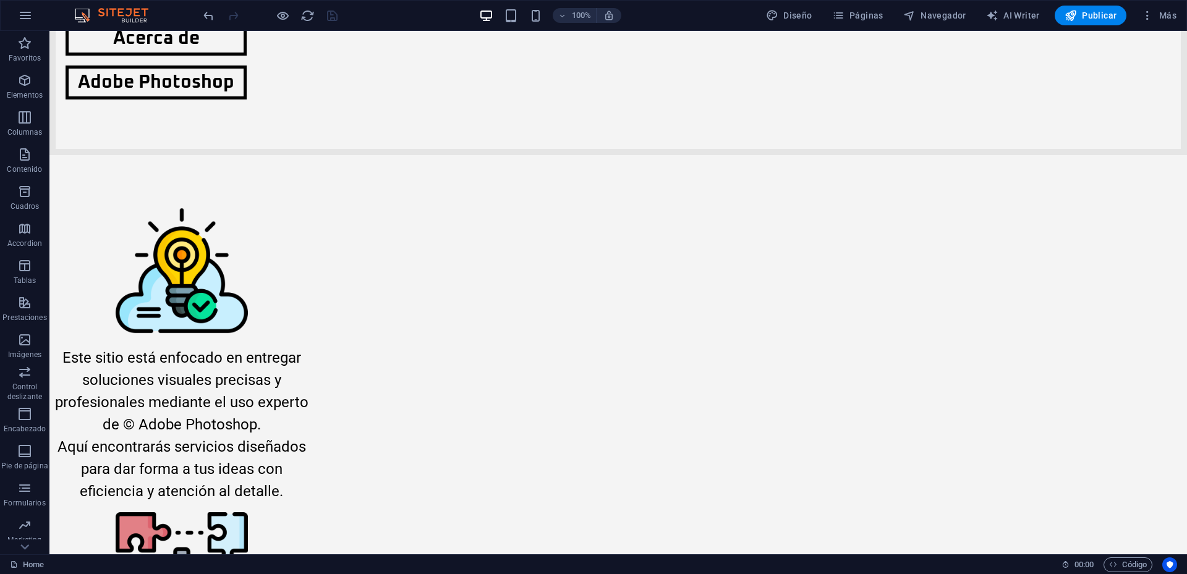
scroll to position [0, 0]
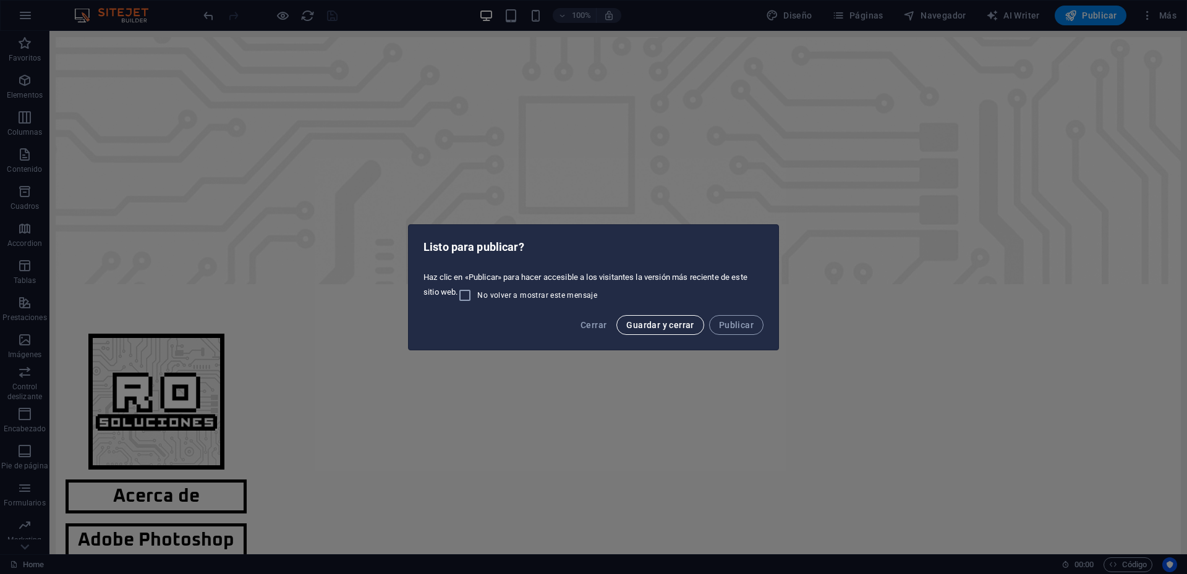
click at [672, 322] on span "Guardar y cerrar" at bounding box center [659, 325] width 67 height 10
